Goal: Information Seeking & Learning: Learn about a topic

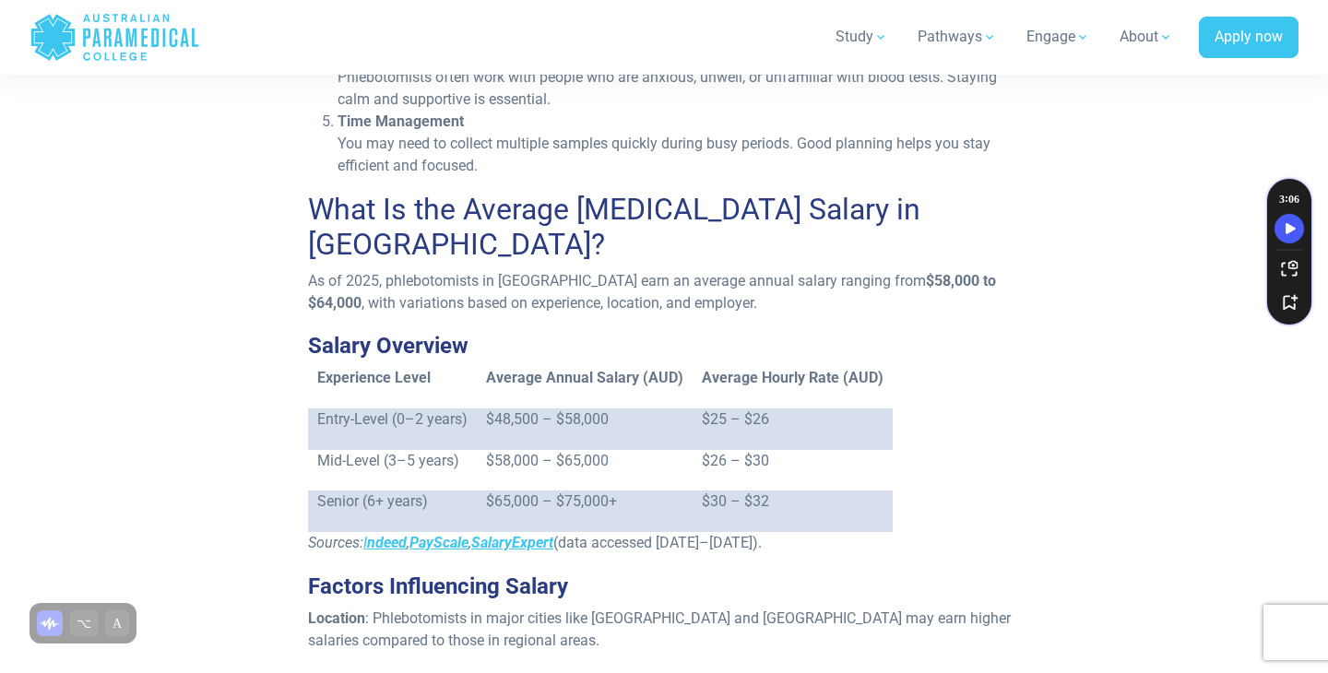
scroll to position [1304, 0]
drag, startPoint x: 698, startPoint y: 369, endPoint x: 788, endPoint y: 369, distance: 89.5
click at [788, 407] on p "$25 – $26" at bounding box center [793, 418] width 182 height 22
drag, startPoint x: 704, startPoint y: 412, endPoint x: 767, endPoint y: 414, distance: 63.7
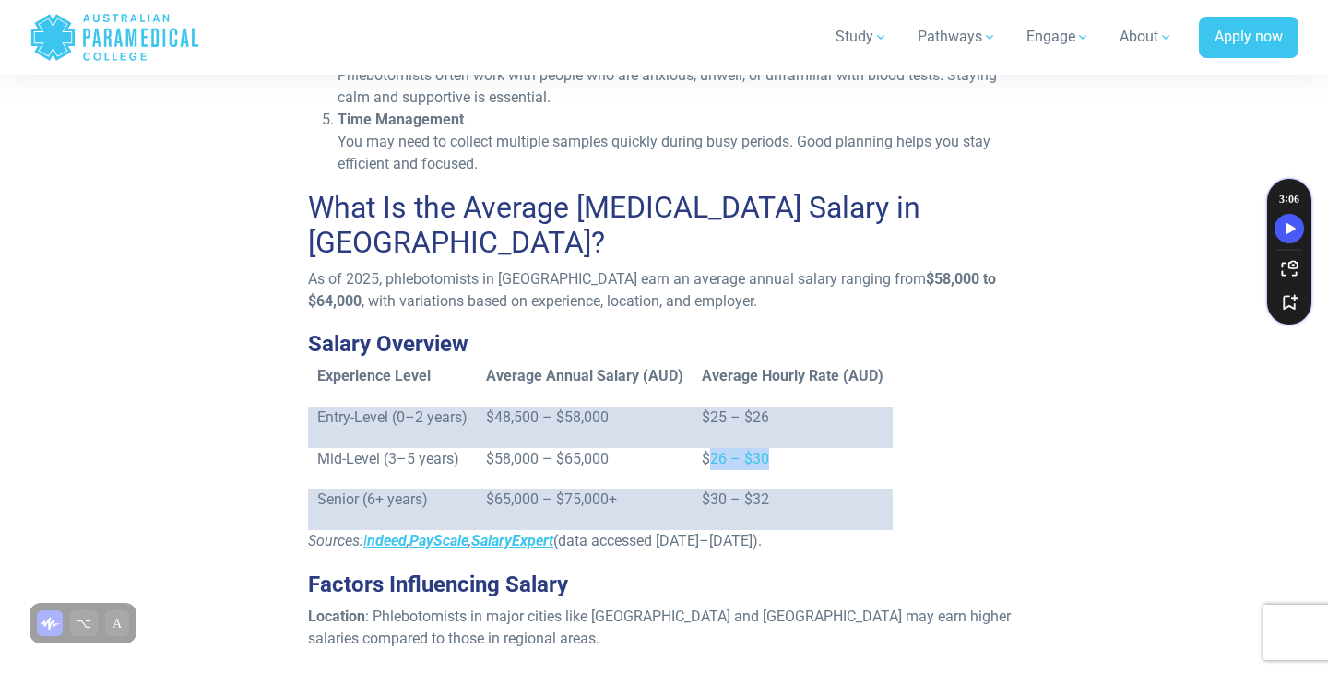
click at [767, 448] on p "$26 – $30" at bounding box center [793, 459] width 182 height 22
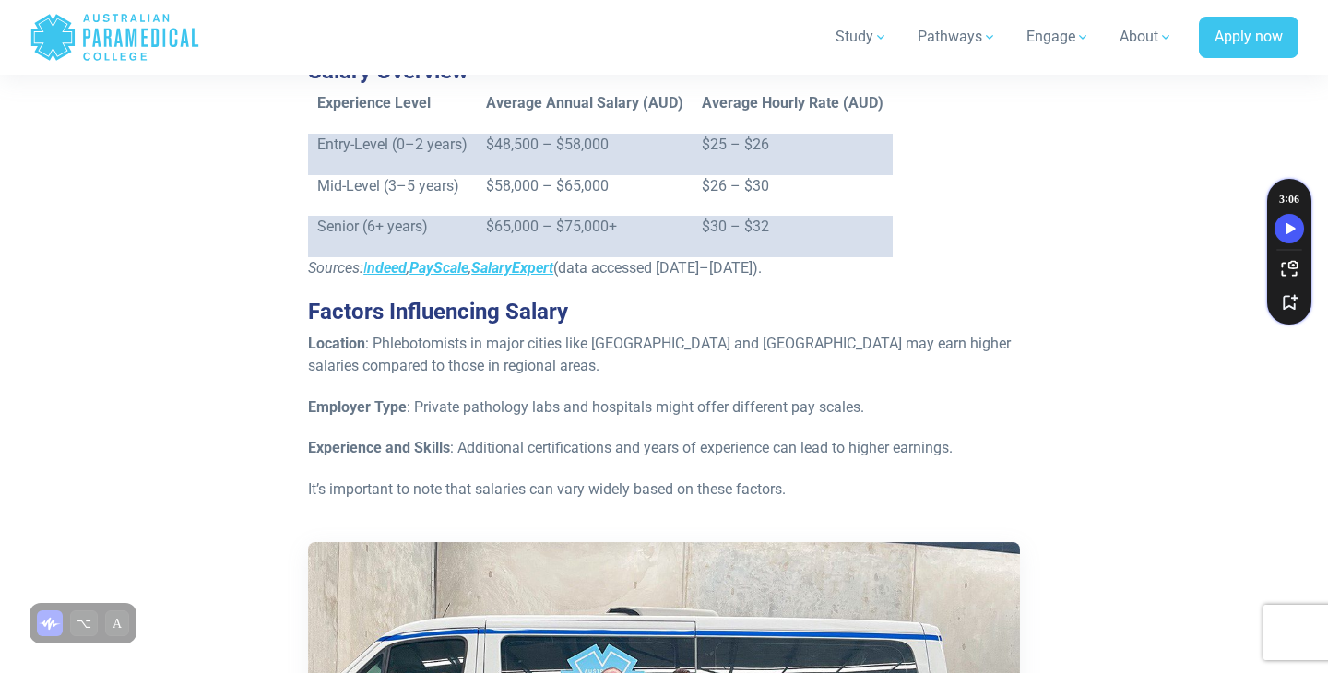
scroll to position [1579, 0]
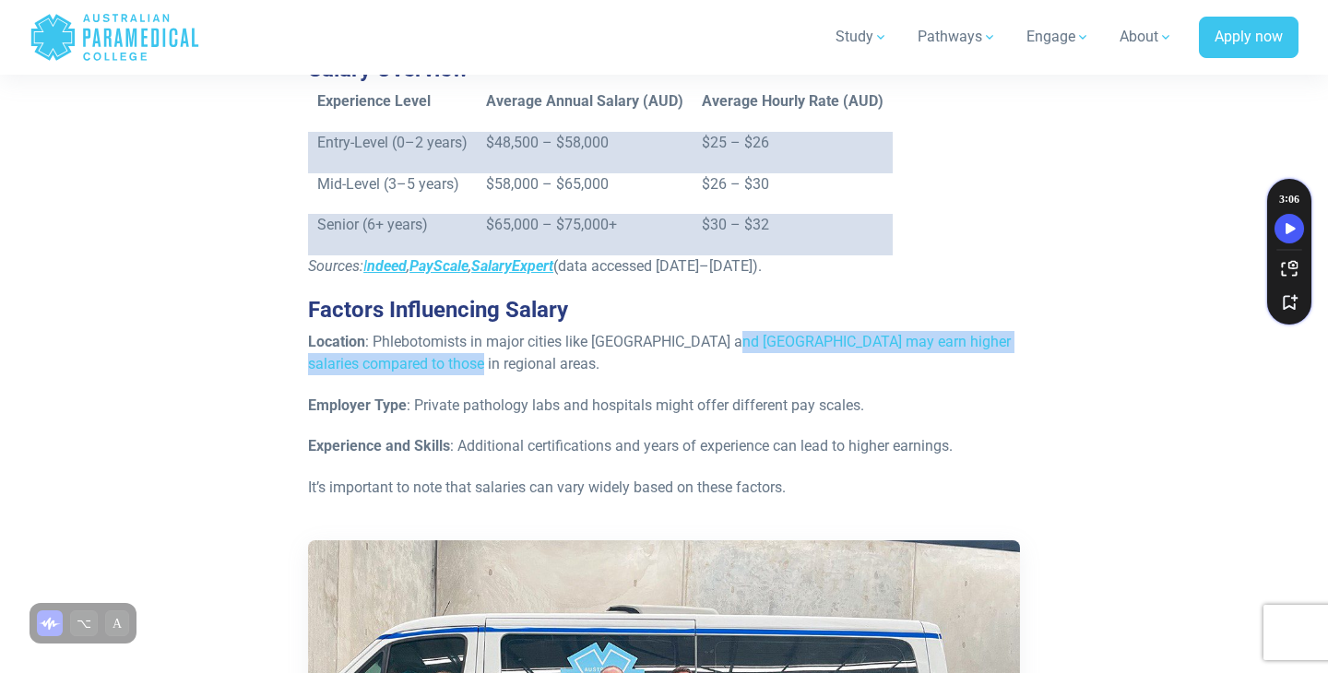
drag, startPoint x: 731, startPoint y: 292, endPoint x: 948, endPoint y: 322, distance: 218.8
click at [948, 331] on p "Location : Phlebotomists in major cities like Sydney and Melbourne may earn hig…" at bounding box center [664, 353] width 712 height 44
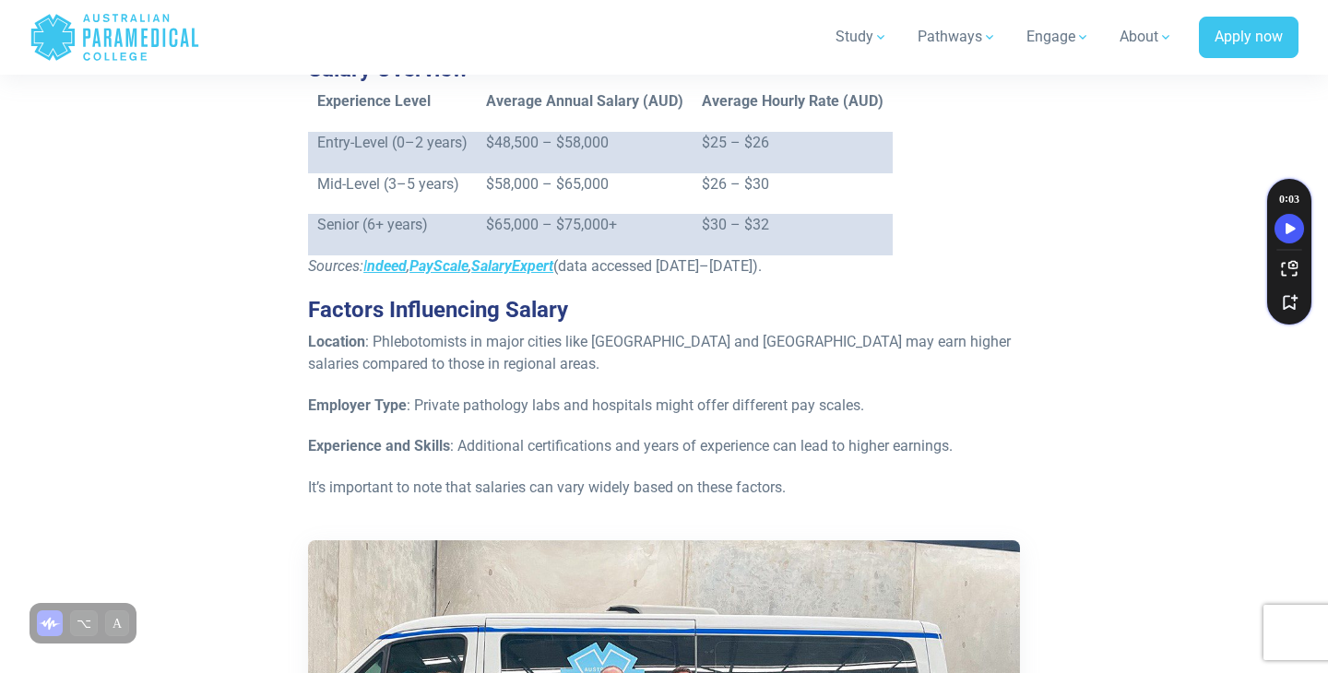
click at [815, 422] on div "A phlebotomist is a trained healthcare worker who collects blood from patients …" at bounding box center [664, 571] width 734 height 3597
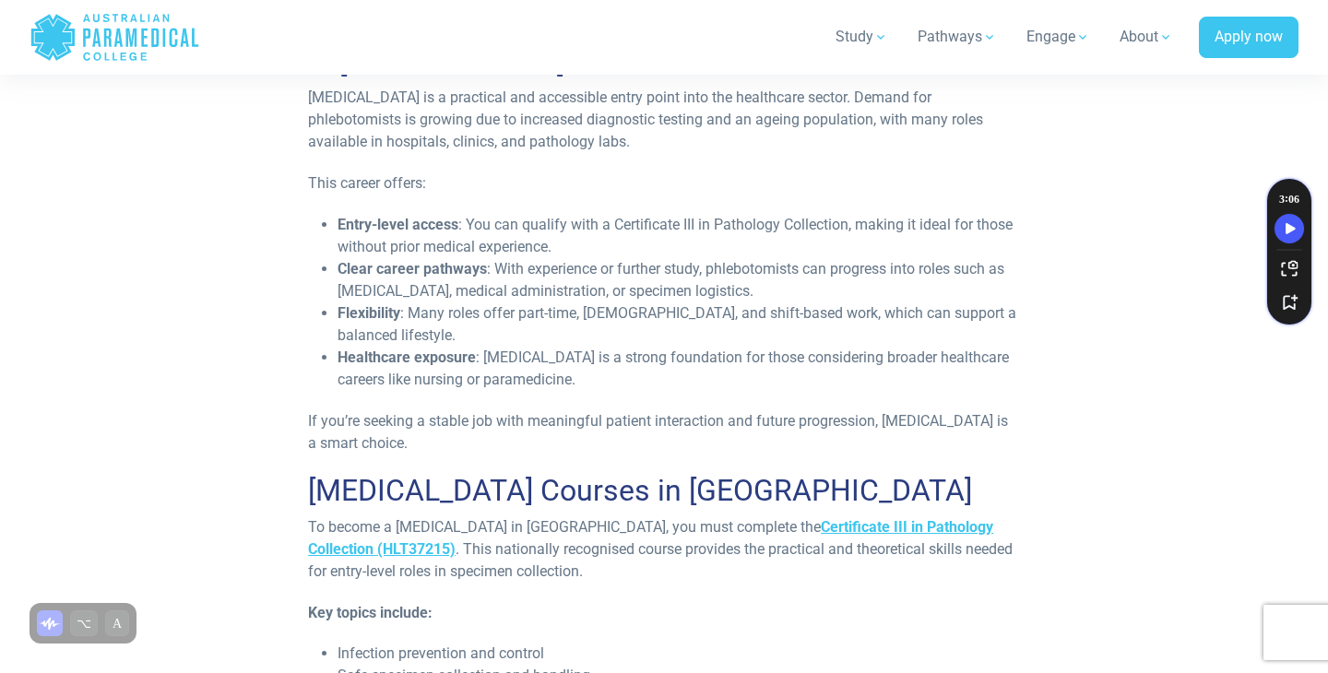
scroll to position [2574, 0]
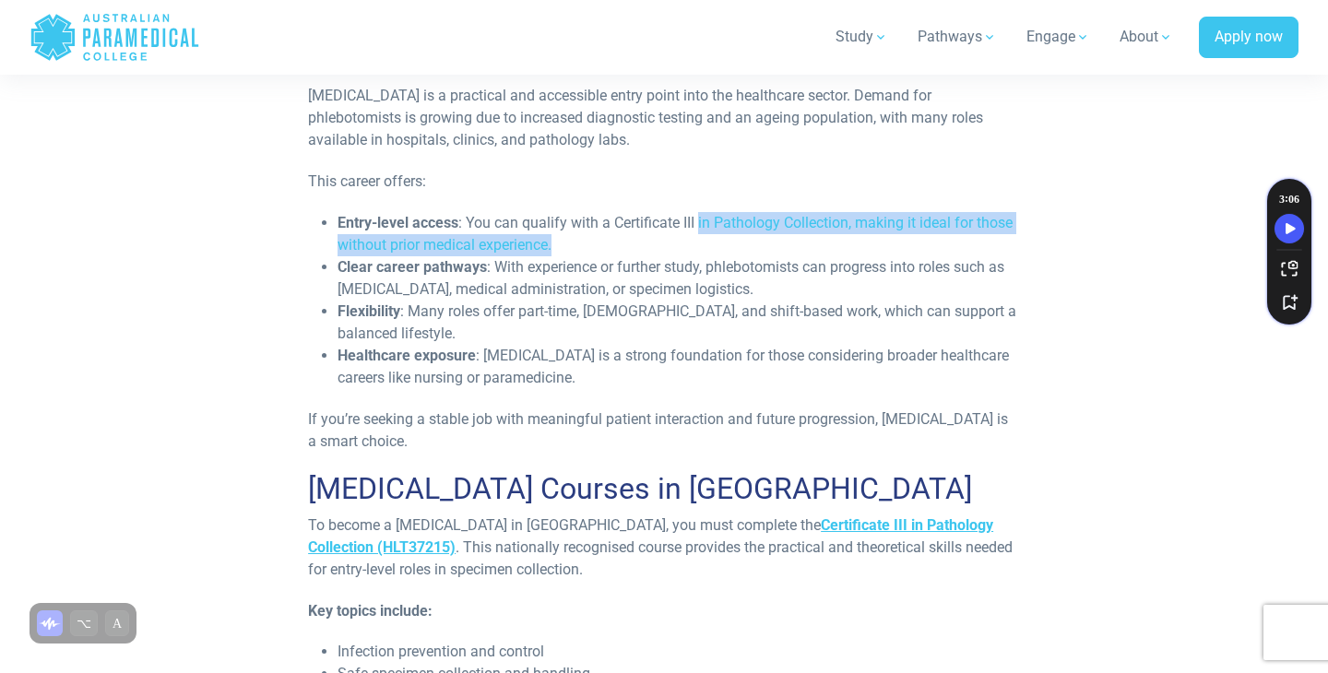
drag, startPoint x: 701, startPoint y: 172, endPoint x: 957, endPoint y: 191, distance: 257.2
click at [958, 212] on li "Entry-level access : You can qualify with a Certificate III in Pathology Collec…" at bounding box center [679, 234] width 683 height 44
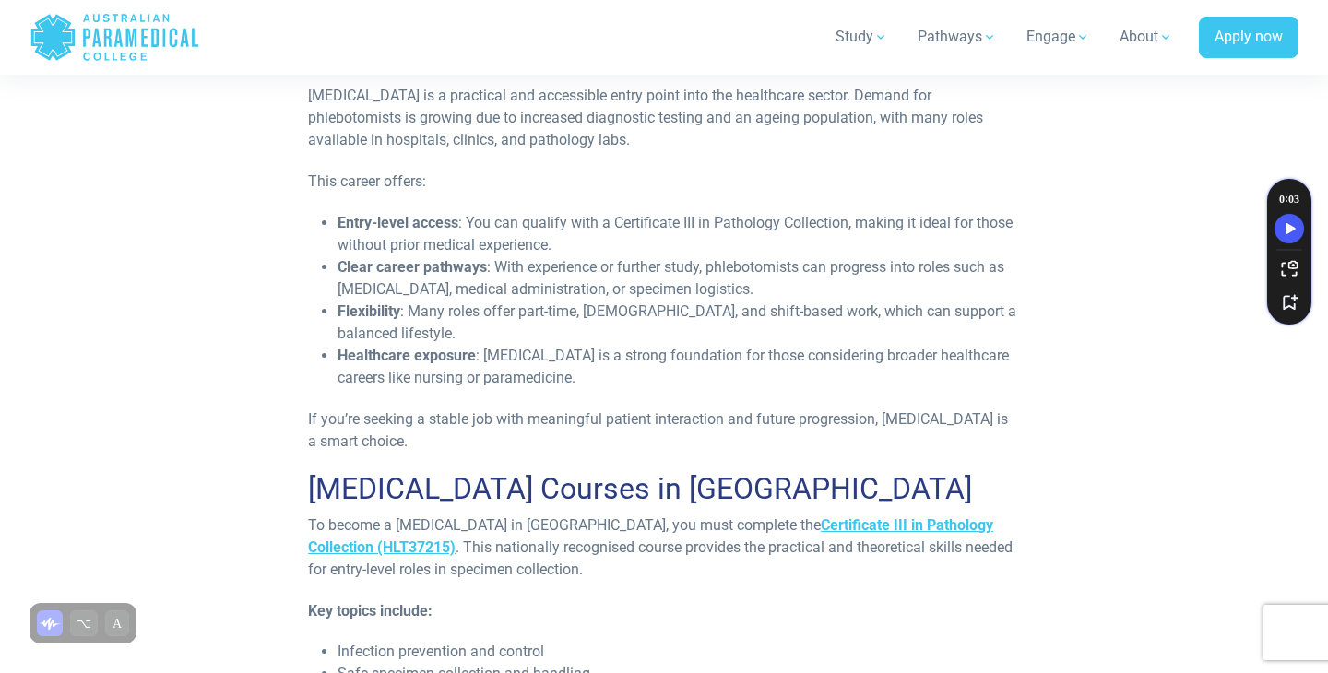
click at [884, 301] on li "Flexibility : Many roles offer part-time, full-time, and shift-based work, whic…" at bounding box center [679, 323] width 683 height 44
drag, startPoint x: 496, startPoint y: 218, endPoint x: 853, endPoint y: 236, distance: 357.5
click at [853, 256] on li "Clear career pathways : With experience or further study, phlebotomists can pro…" at bounding box center [679, 278] width 683 height 44
click at [952, 256] on li "Clear career pathways : With experience or further study, phlebotomists can pro…" at bounding box center [679, 278] width 683 height 44
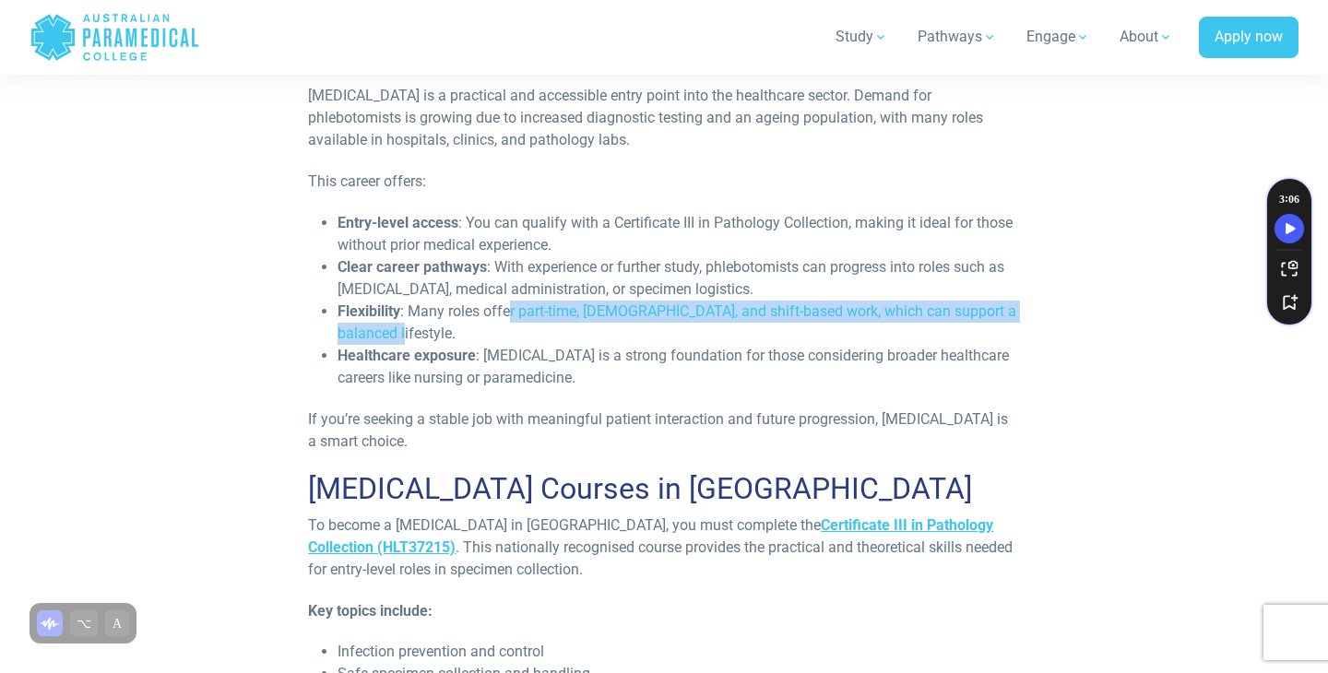
drag, startPoint x: 511, startPoint y: 270, endPoint x: 732, endPoint y: 284, distance: 221.8
click at [734, 301] on li "Flexibility : Many roles offer part-time, full-time, and shift-based work, whic…" at bounding box center [679, 323] width 683 height 44
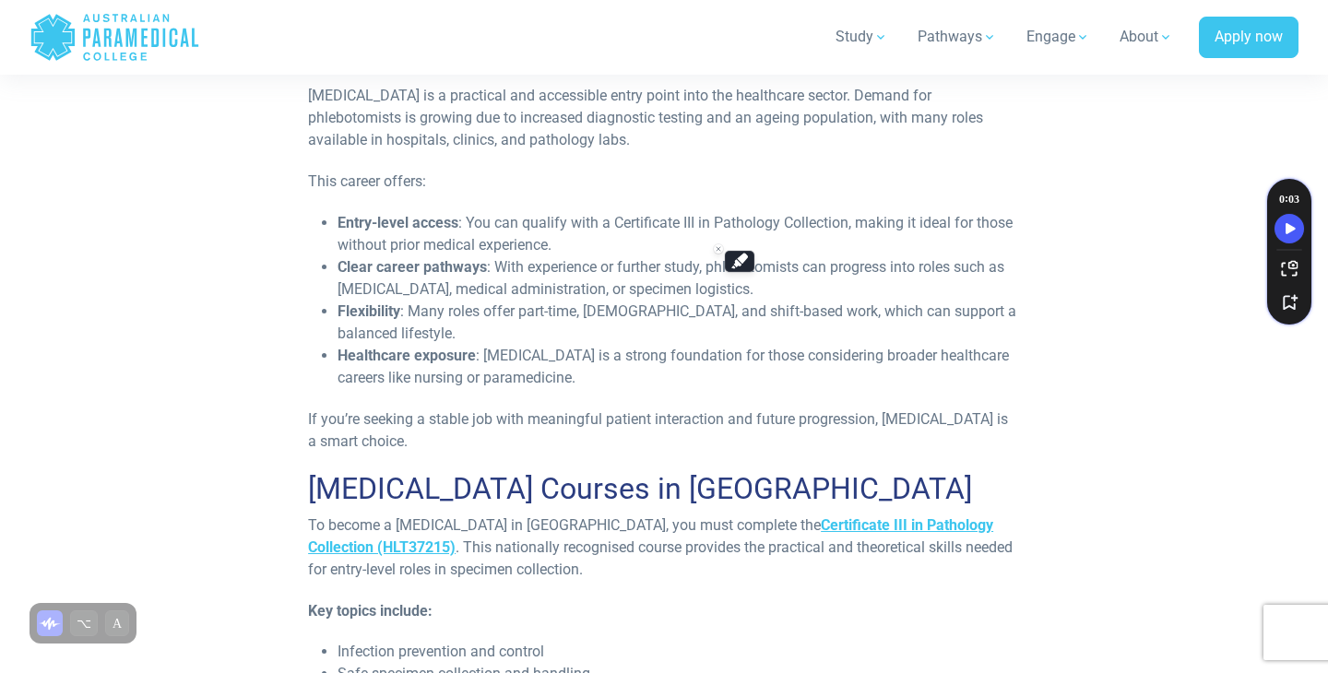
click at [877, 301] on li "Flexibility : Many roles offer part-time, full-time, and shift-based work, whic…" at bounding box center [679, 323] width 683 height 44
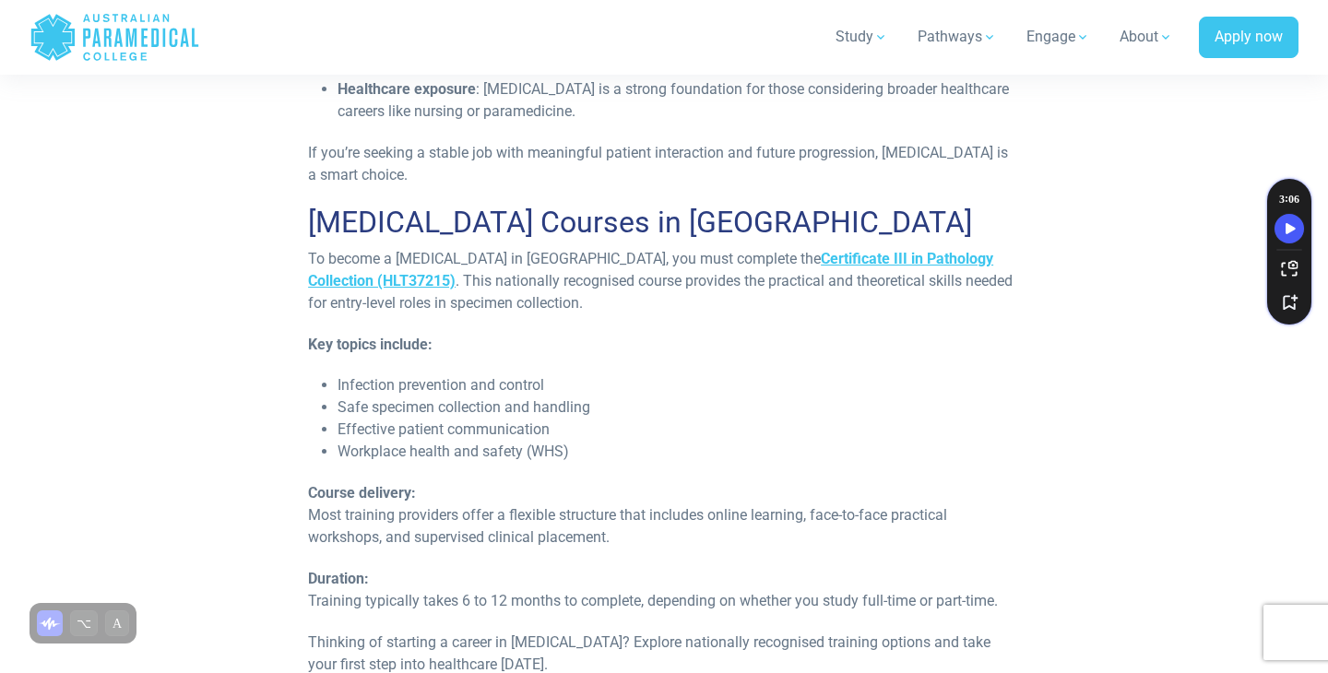
scroll to position [2842, 0]
click at [841, 248] on strong "Certificate III in Pathology Collection (HLT37215)" at bounding box center [650, 268] width 685 height 40
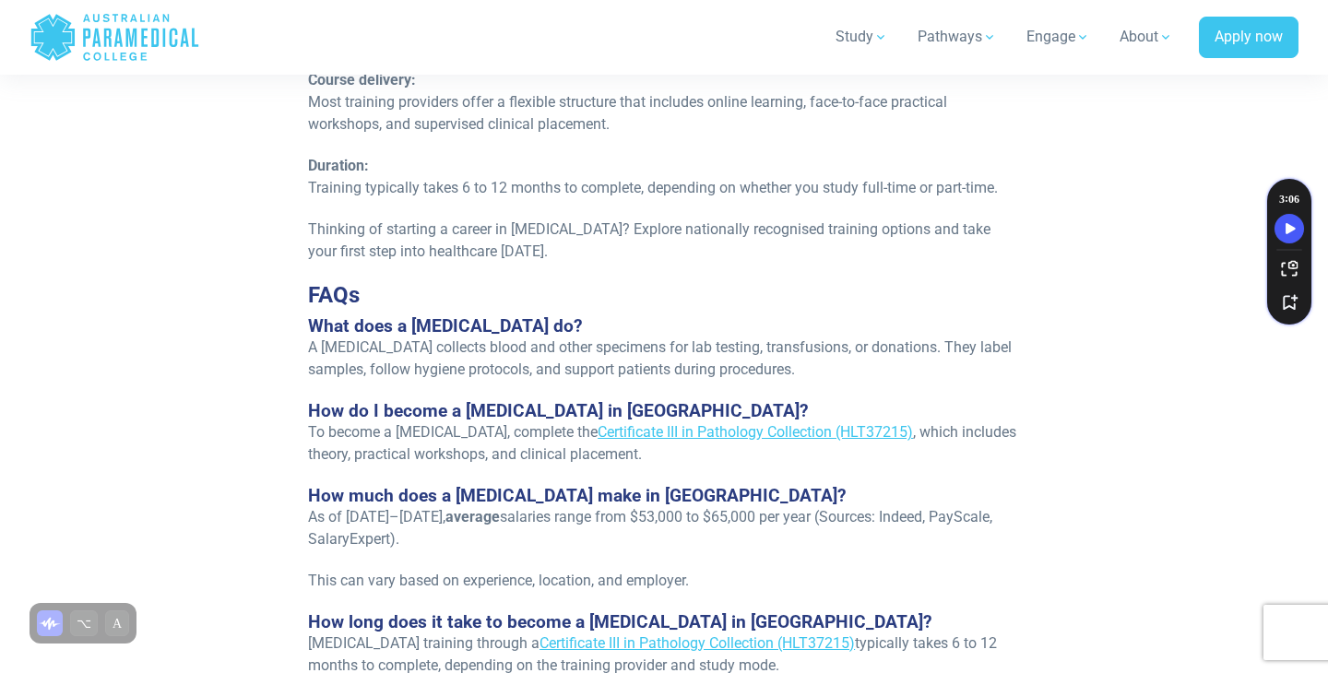
scroll to position [3255, 0]
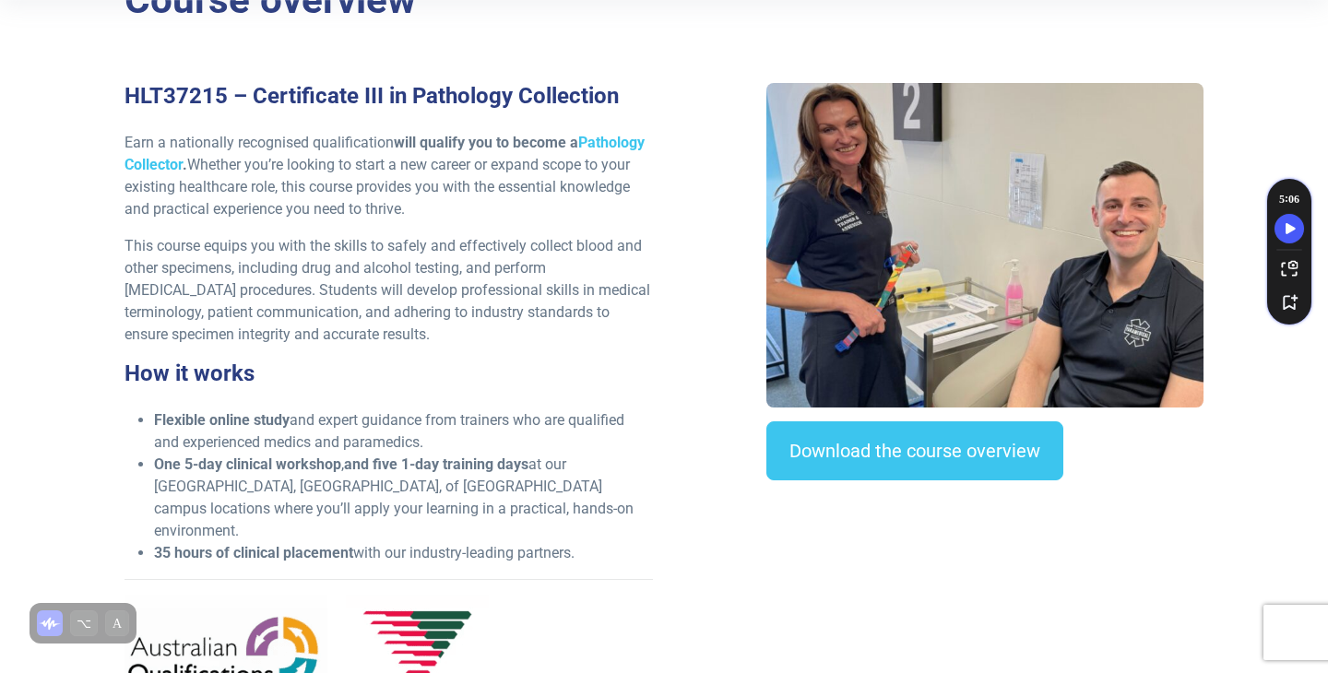
scroll to position [657, 0]
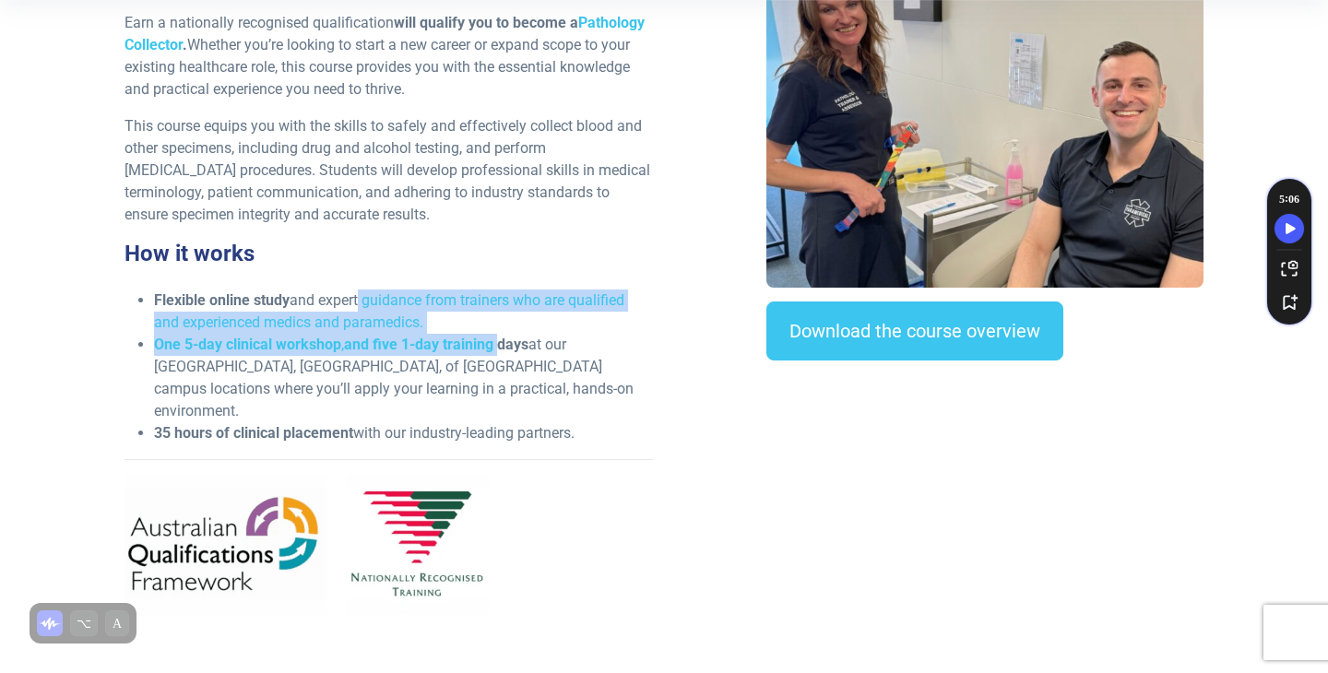
drag, startPoint x: 357, startPoint y: 296, endPoint x: 499, endPoint y: 332, distance: 146.5
click at [500, 334] on ul "Flexible online study and expert guidance from trainers who are qualified and e…" at bounding box center [389, 367] width 529 height 155
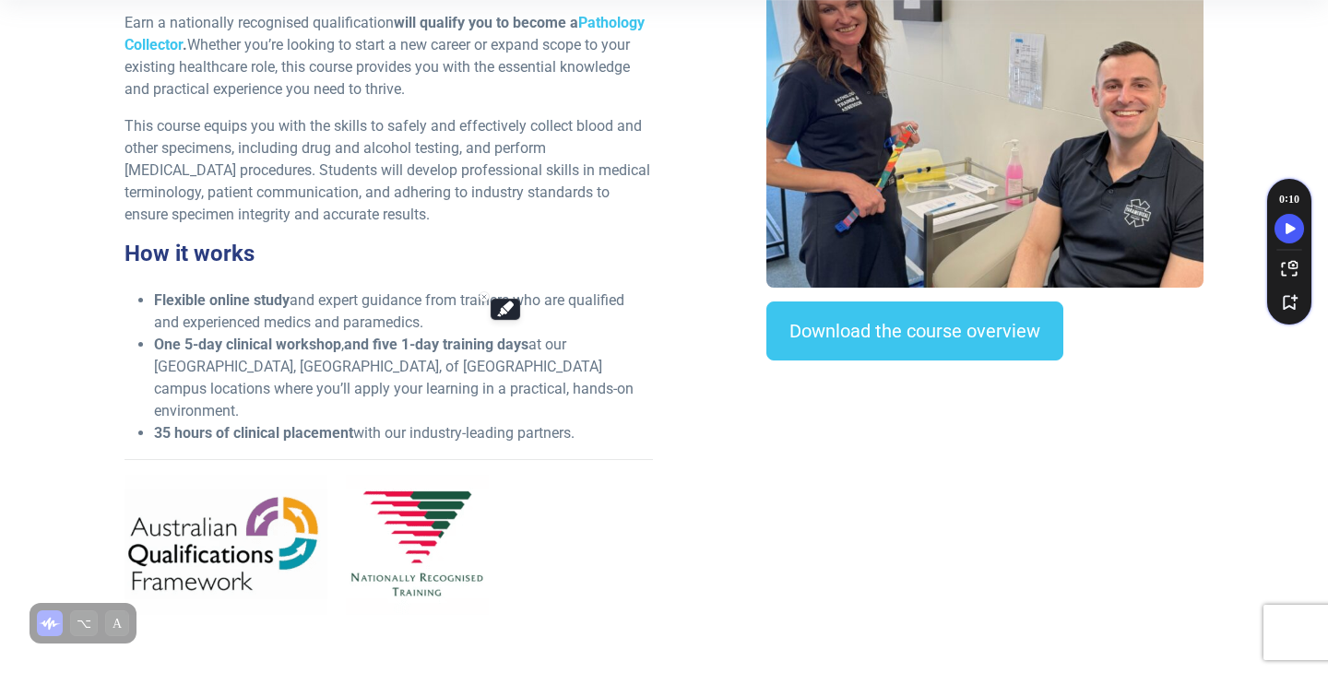
click at [352, 385] on li "One 5-day clinical workshop , and five 1-day training days at our [GEOGRAPHIC_D…" at bounding box center [403, 378] width 499 height 89
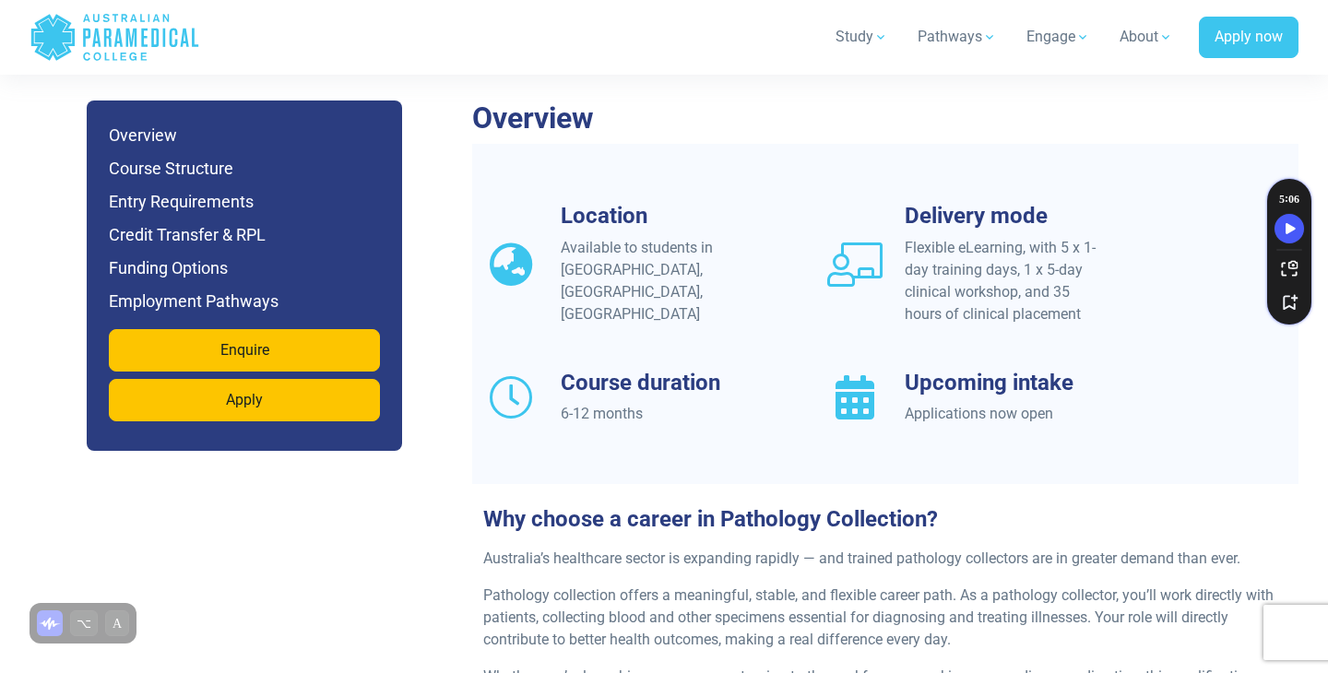
scroll to position [1569, 0]
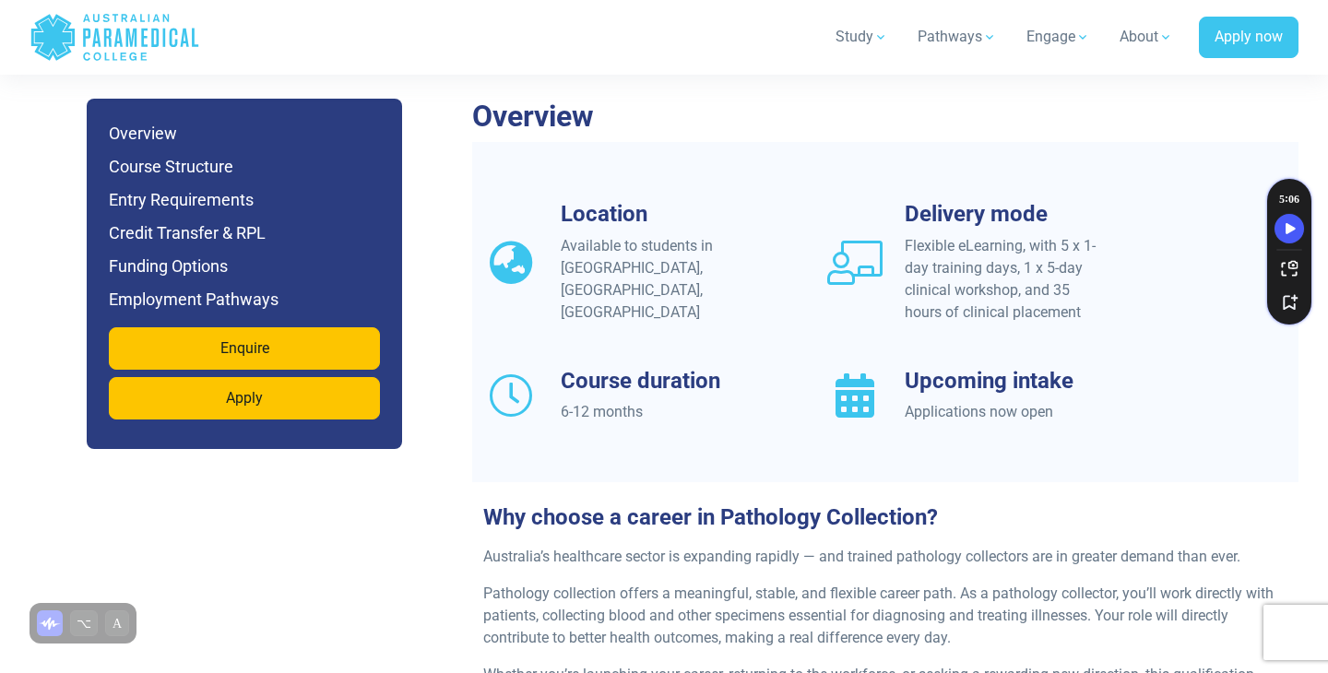
drag, startPoint x: 1059, startPoint y: 222, endPoint x: 1099, endPoint y: 292, distance: 80.5
click at [1099, 292] on div "Flexible eLearning, with 5 x 1-day training days, 1 x 5-day clinical workshop, …" at bounding box center [1005, 279] width 200 height 89
click at [993, 418] on div "Location Available to students in [GEOGRAPHIC_DATA], [GEOGRAPHIC_DATA], [GEOGRA…" at bounding box center [885, 335] width 827 height 268
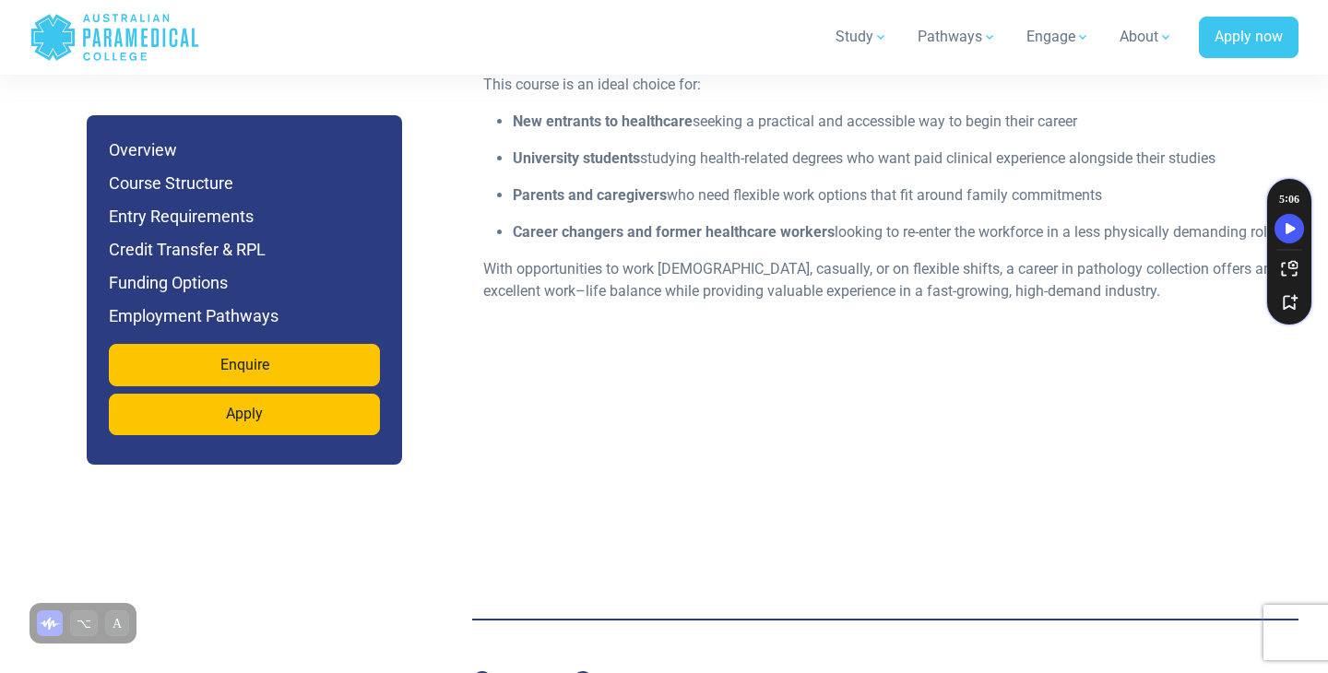
scroll to position [2420, 0]
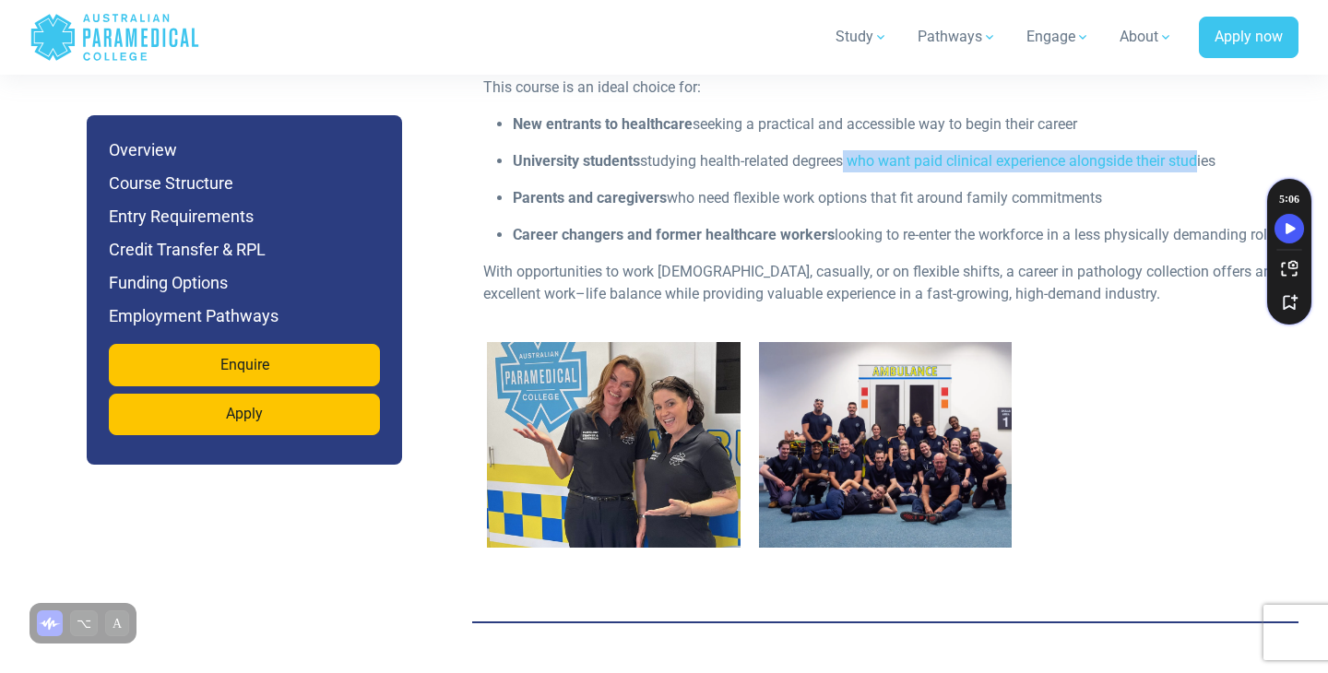
drag, startPoint x: 846, startPoint y: 137, endPoint x: 1197, endPoint y: 141, distance: 351.5
click at [1197, 150] on p "University students studying health-related degrees who want paid clinical expe…" at bounding box center [900, 161] width 775 height 22
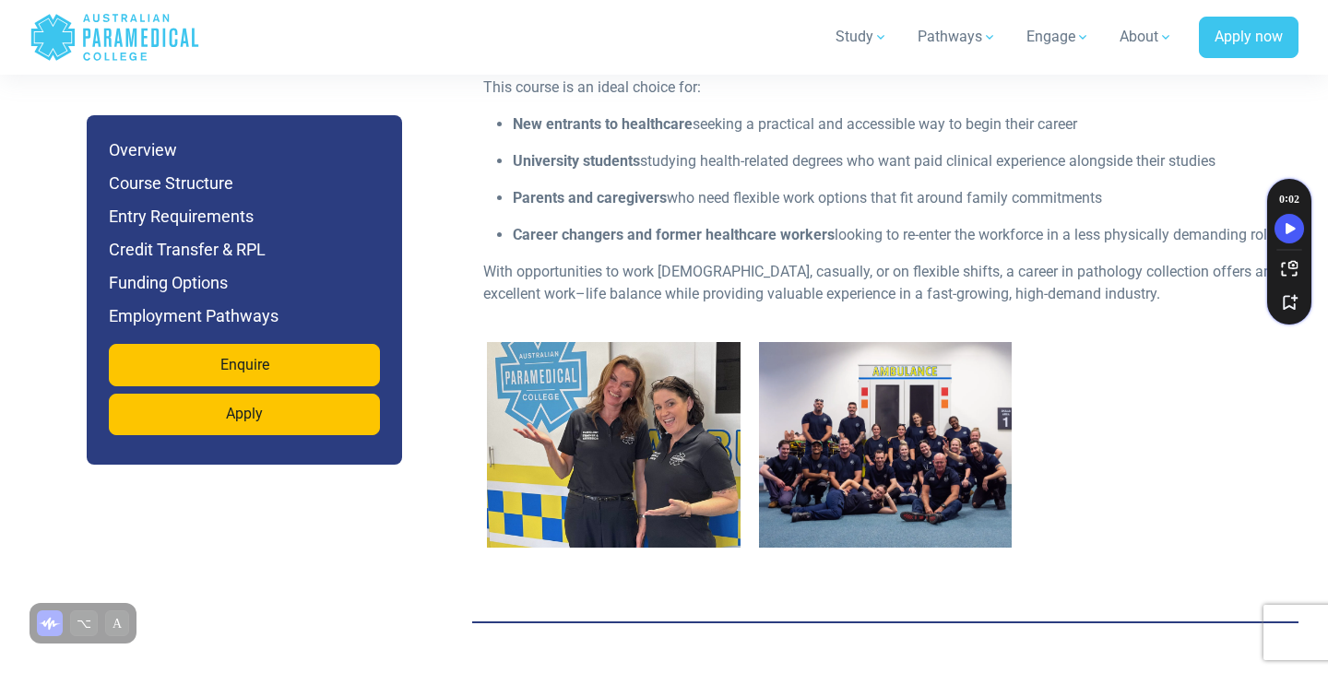
click at [1045, 225] on div "If you’re looking for a career where compassion and technical skill come togeth…" at bounding box center [885, 157] width 827 height 325
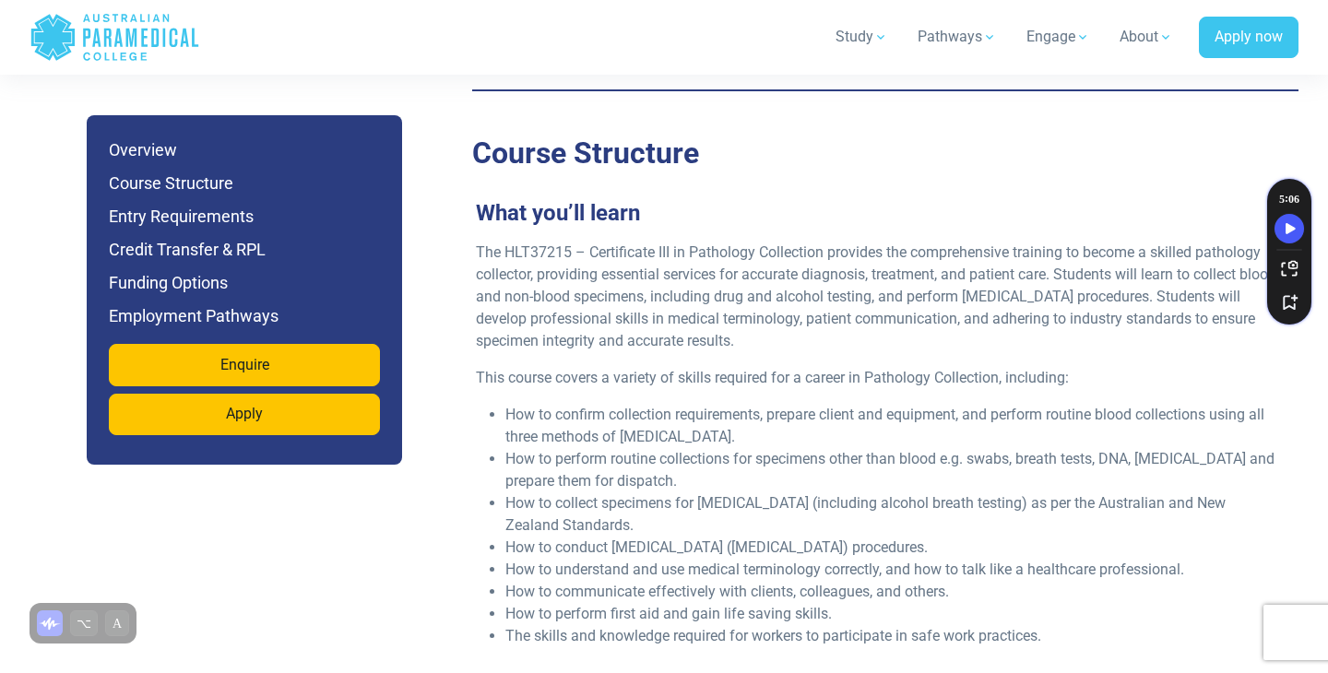
scroll to position [2949, 0]
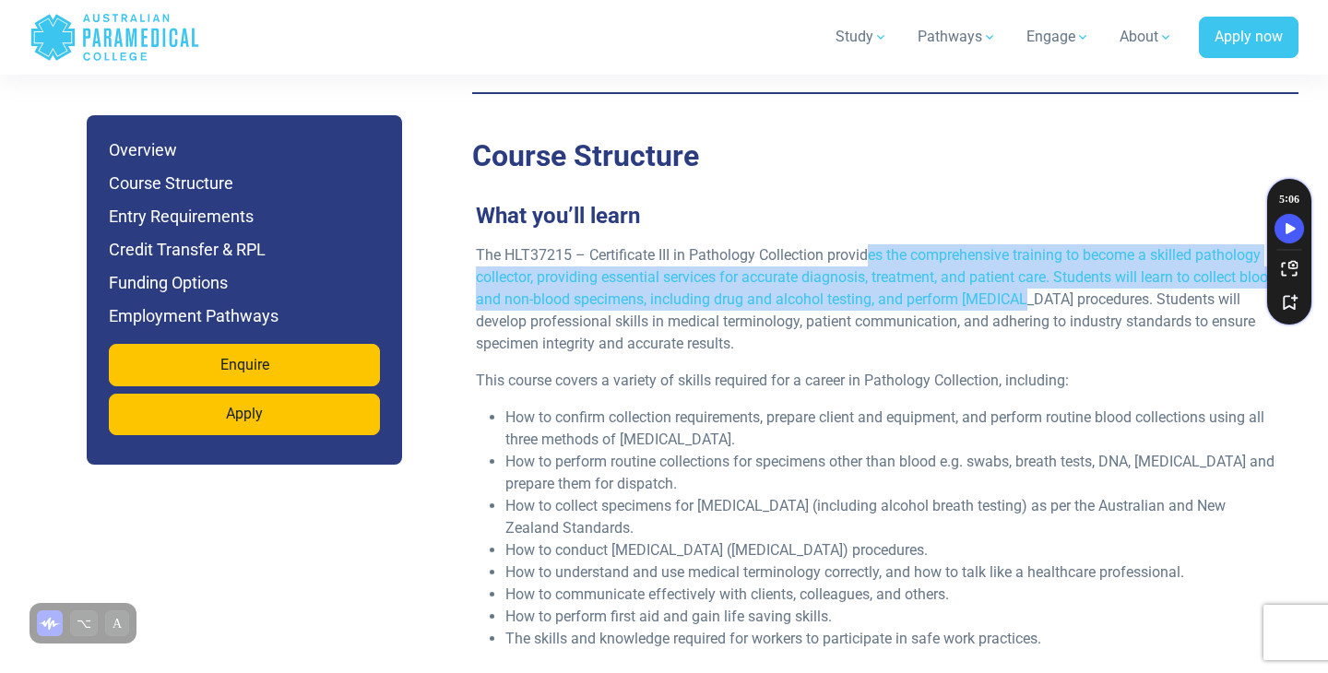
drag, startPoint x: 866, startPoint y: 231, endPoint x: 1062, endPoint y: 282, distance: 202.3
click at [1063, 282] on p "The HLT37215 – Certificate III in Pathology Collection provides the comprehensi…" at bounding box center [878, 299] width 804 height 111
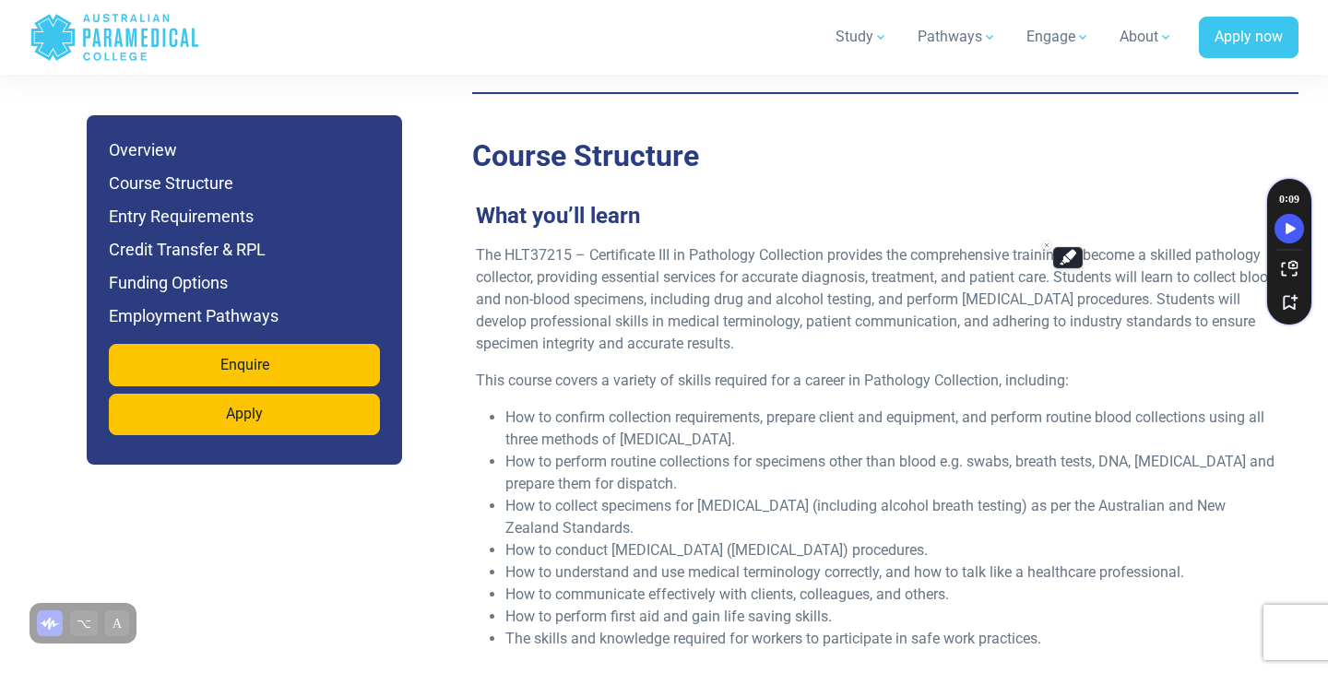
click at [948, 370] on p "This course covers a variety of skills required for a career in Pathology Colle…" at bounding box center [878, 381] width 804 height 22
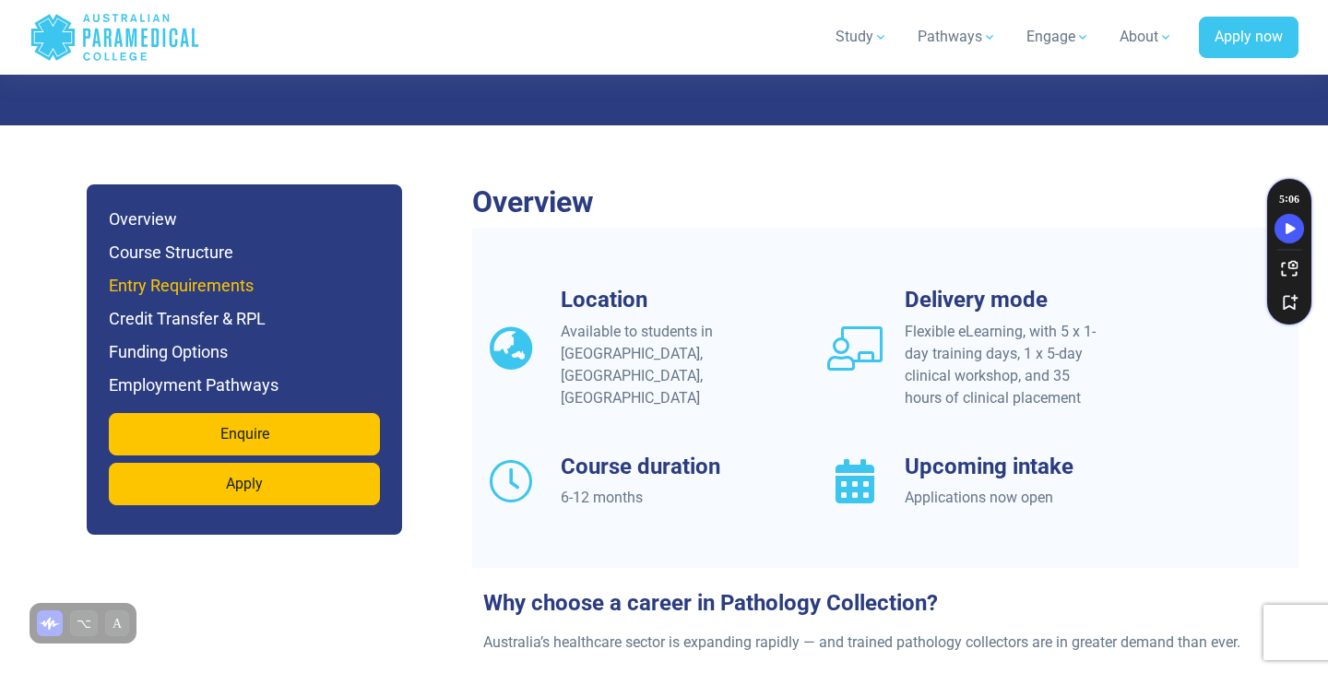
scroll to position [1392, 0]
